Goal: Information Seeking & Learning: Understand process/instructions

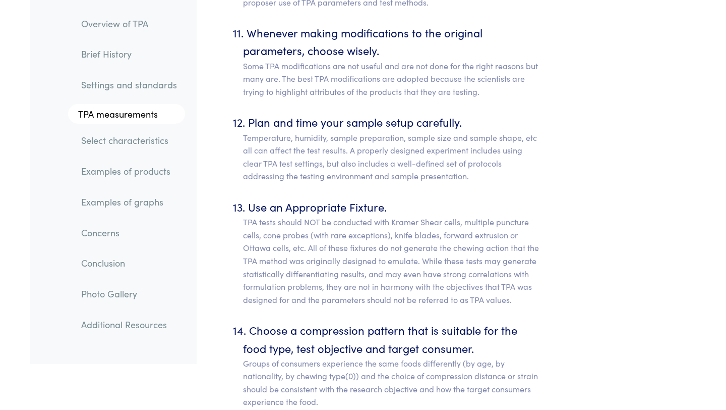
scroll to position [5660, 0]
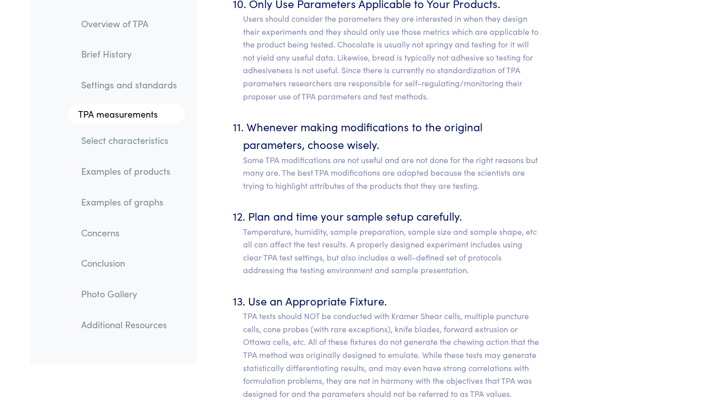
click at [334, 170] on p "Some TPA modifications are not useful and are not done for the right reasons bu…" at bounding box center [392, 172] width 298 height 39
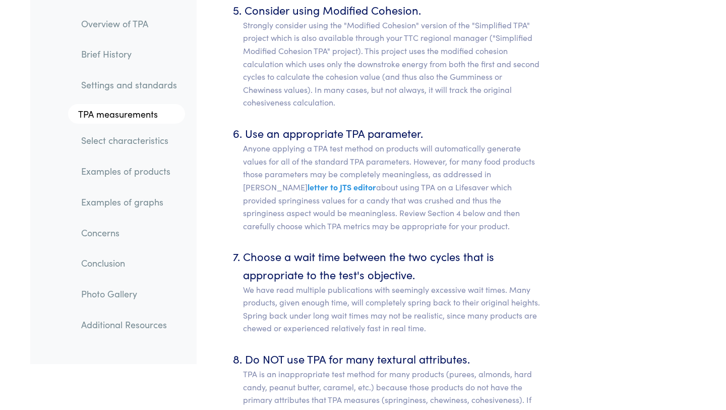
click at [334, 181] on span "letter to JTS editor" at bounding box center [342, 186] width 69 height 11
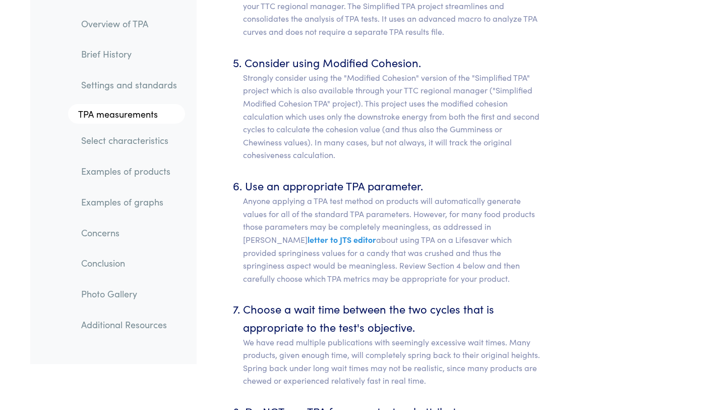
scroll to position [5010, 0]
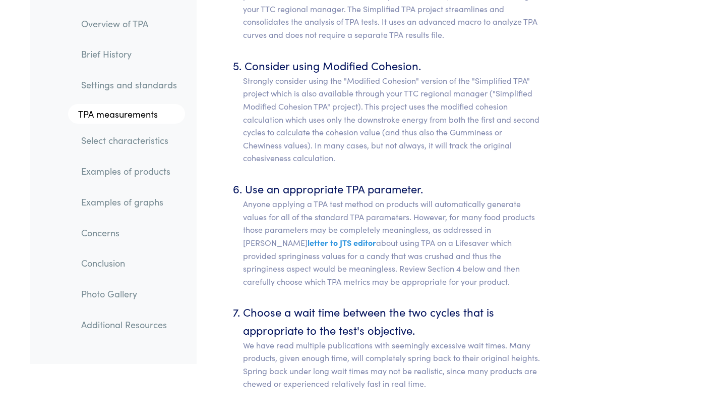
click at [334, 180] on li "Use an appropriate TPA parameter. Anyone applying a TPA test method on products…" at bounding box center [392, 234] width 298 height 108
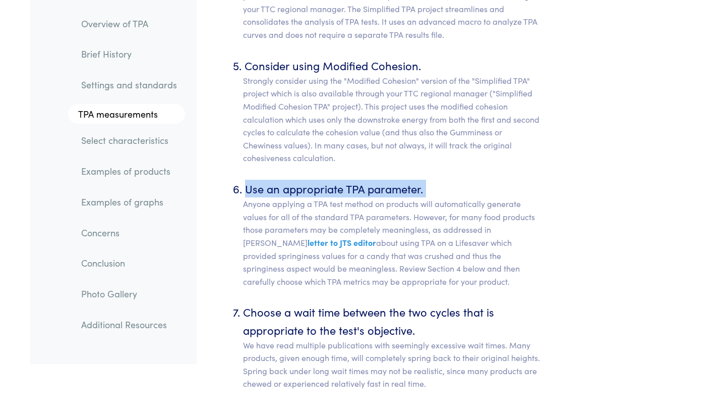
click at [334, 180] on li "Use an appropriate TPA parameter. Anyone applying a TPA test method on products…" at bounding box center [392, 234] width 298 height 108
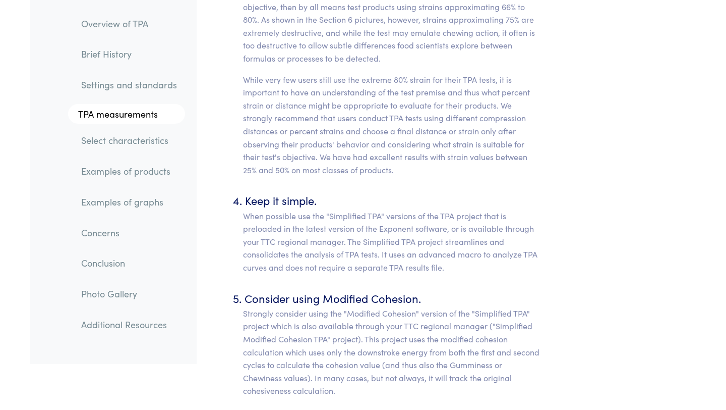
scroll to position [4763, 0]
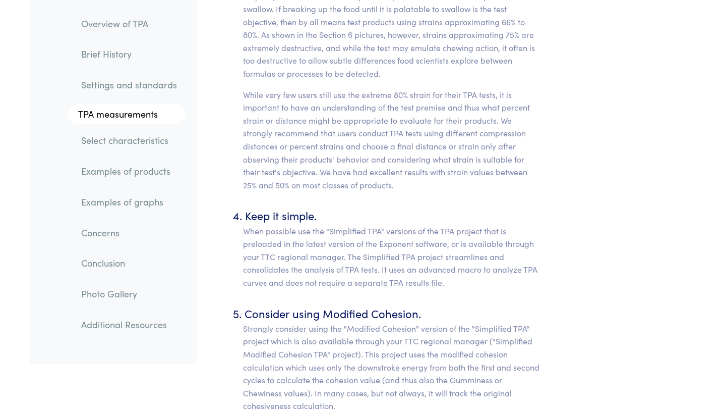
click at [340, 224] on p "When possible use the "Simplified TPA" versions of the TPA project that is prel…" at bounding box center [392, 256] width 298 height 65
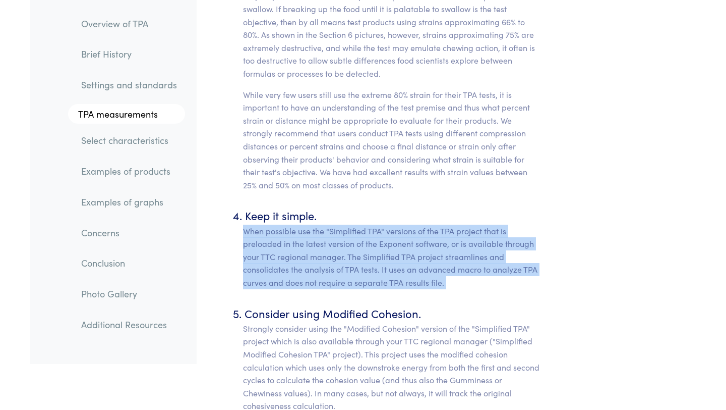
click at [340, 224] on p "When possible use the "Simplified TPA" versions of the TPA project that is prel…" at bounding box center [392, 256] width 298 height 65
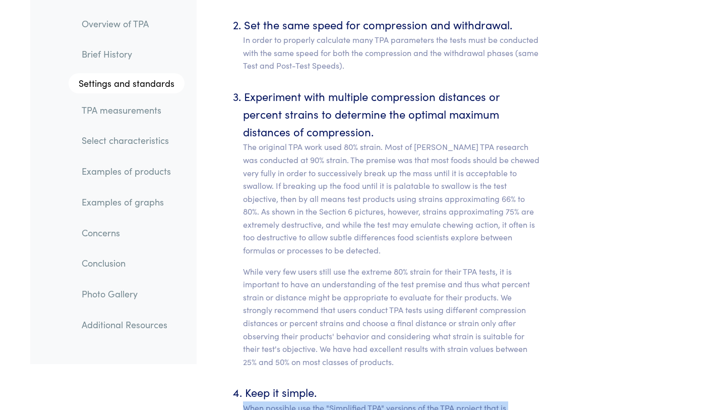
click at [340, 217] on p "The original TPA work used 80% strain. Most of [PERSON_NAME] TPA research was c…" at bounding box center [392, 198] width 298 height 116
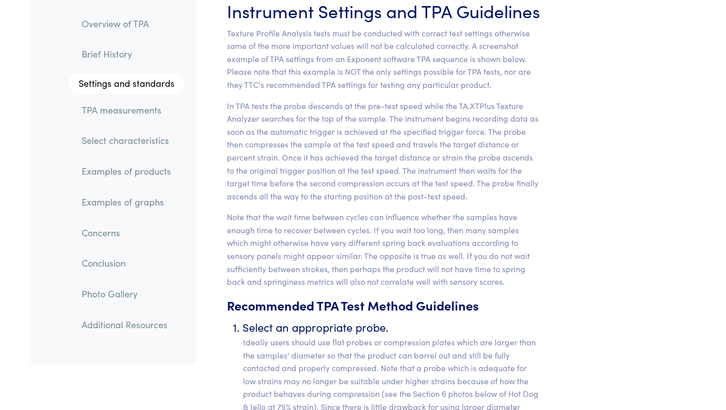
scroll to position [3940, 0]
